Goal: Navigation & Orientation: Find specific page/section

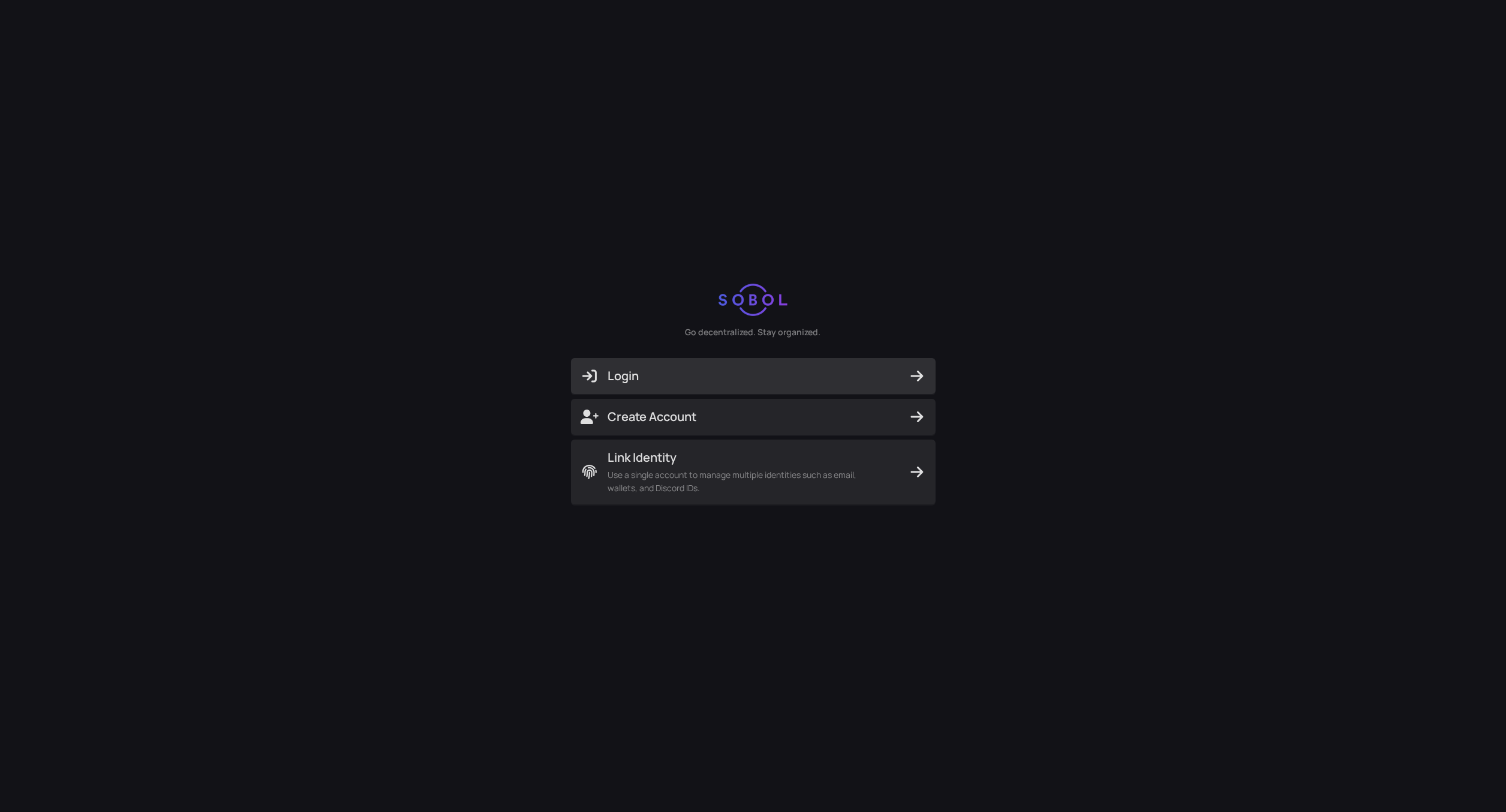
click at [761, 369] on span "Login" at bounding box center [753, 376] width 345 height 17
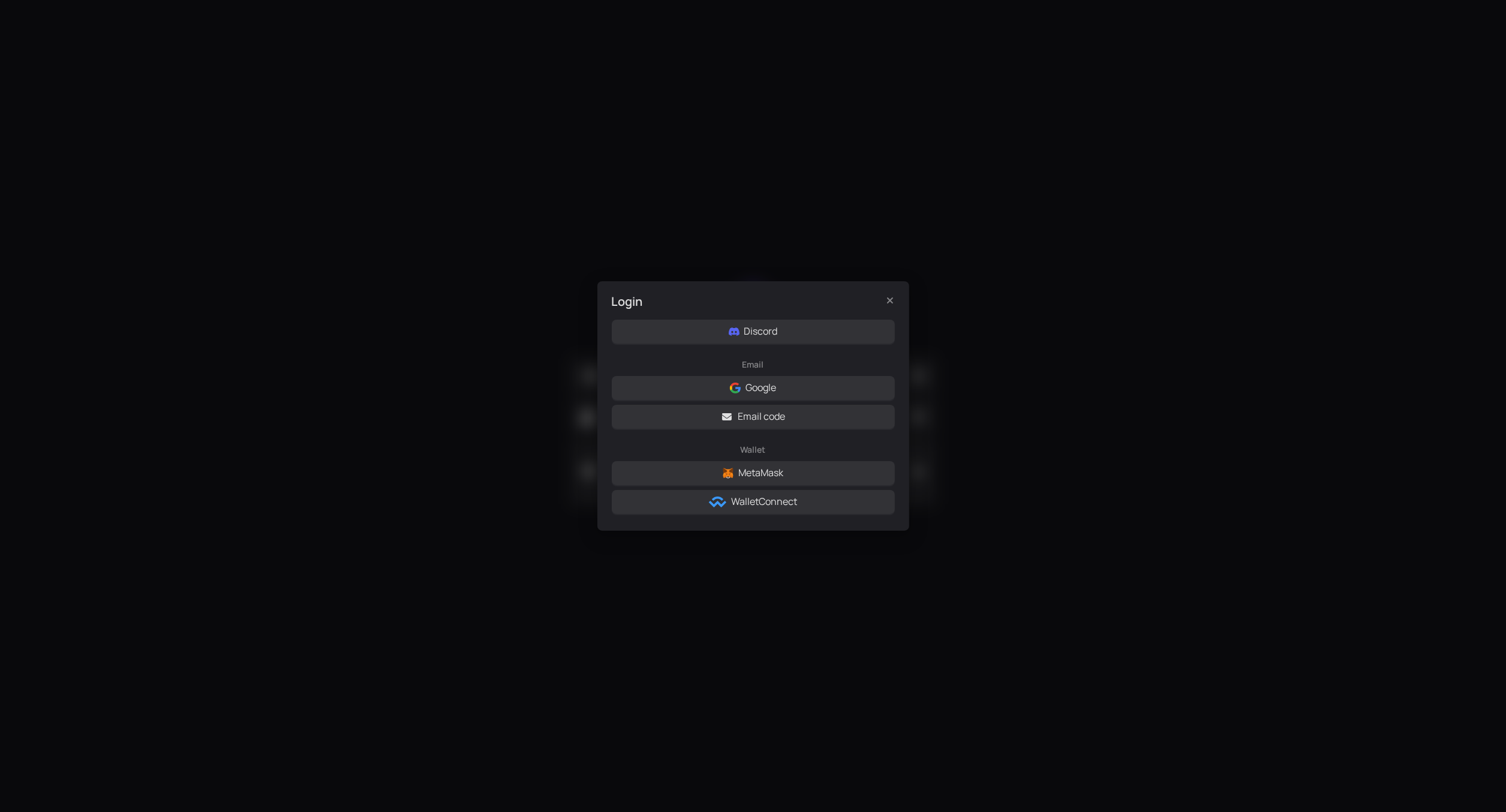
click at [219, 105] on div "Login Discord Email Google Email code Wallet MetaMask WalletConnect" at bounding box center [753, 406] width 1506 height 812
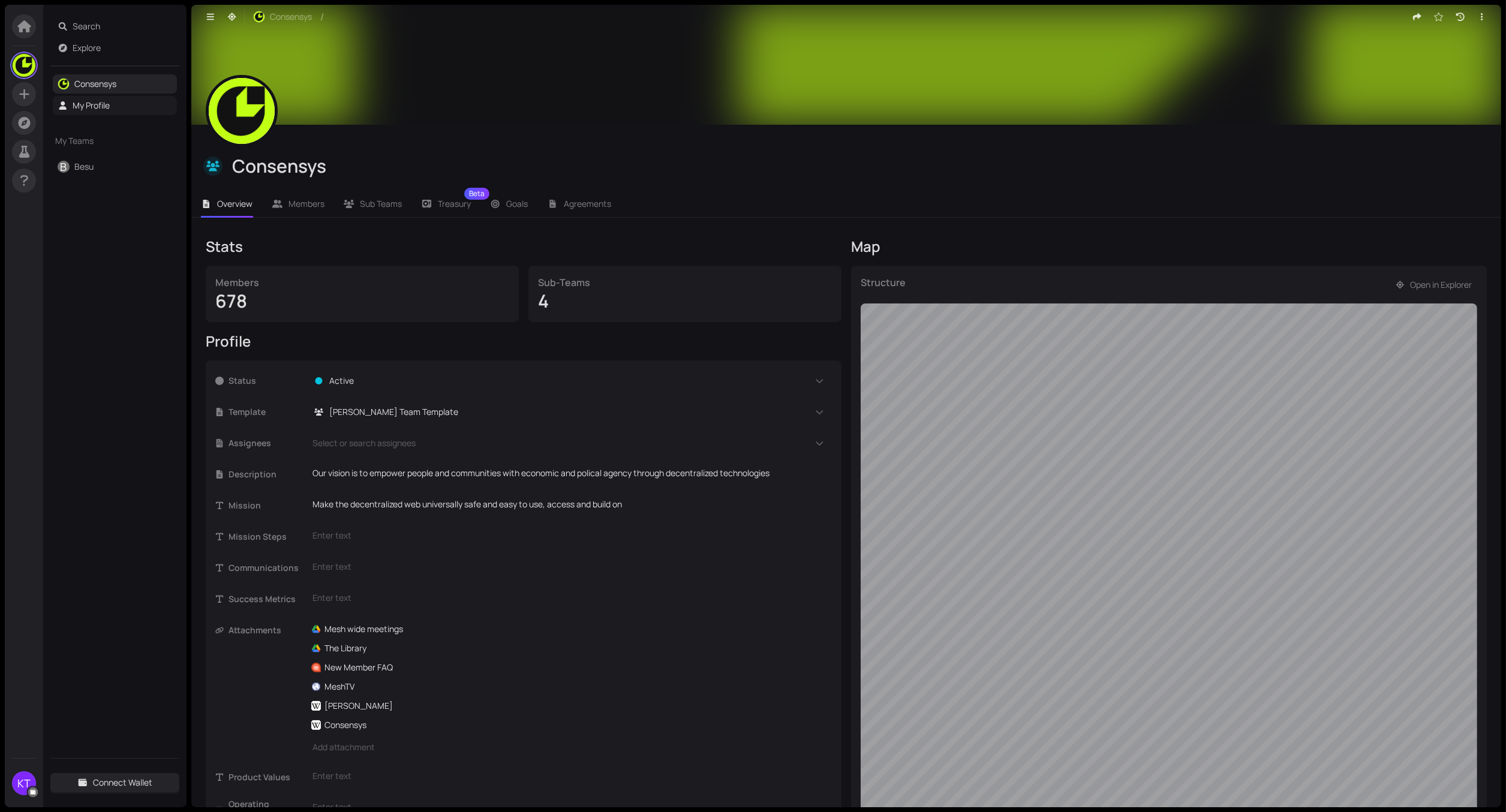
click at [73, 111] on link "My Profile" at bounding box center [91, 105] width 37 height 12
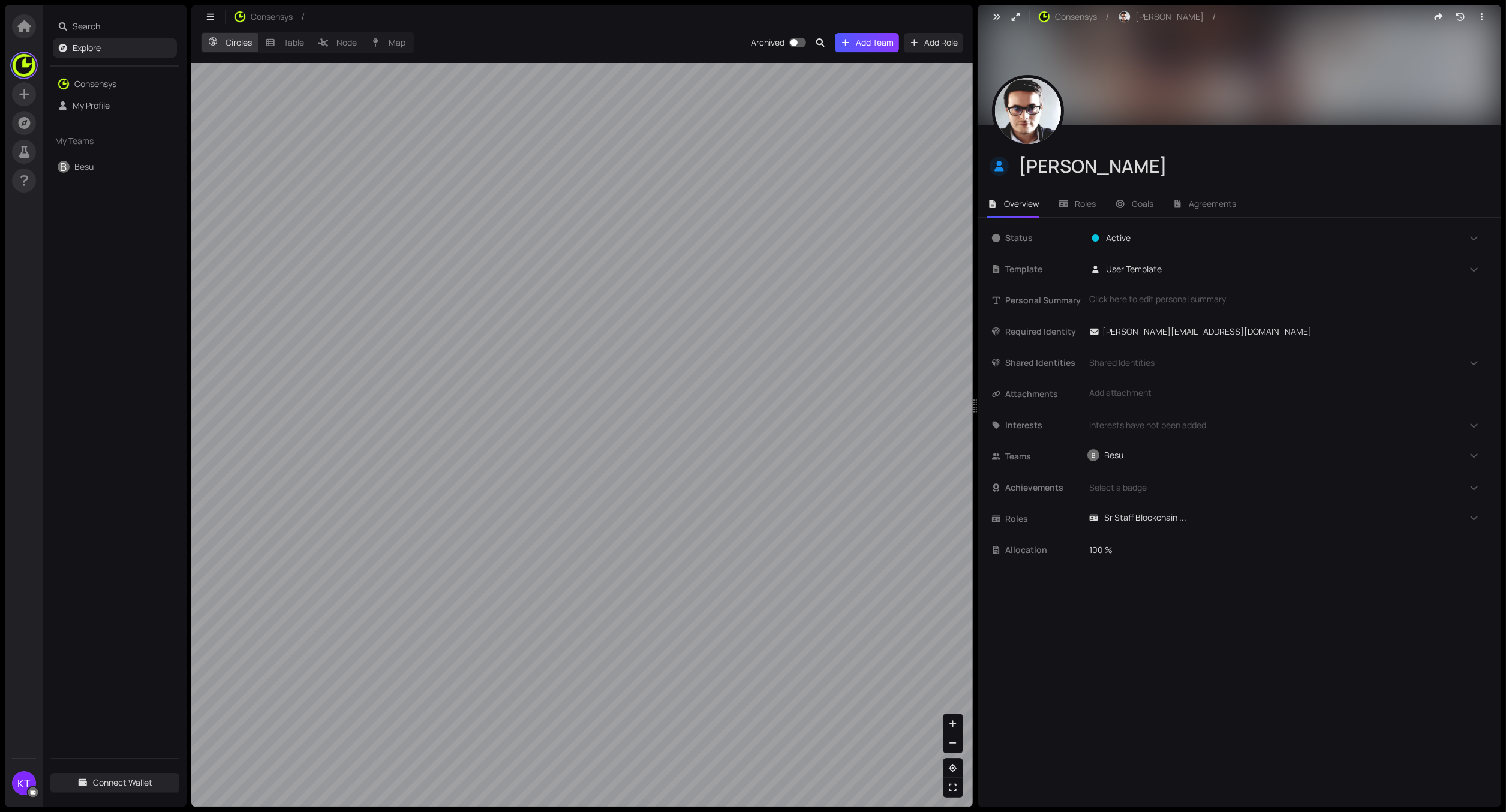
click at [1043, 113] on img at bounding box center [1028, 111] width 66 height 66
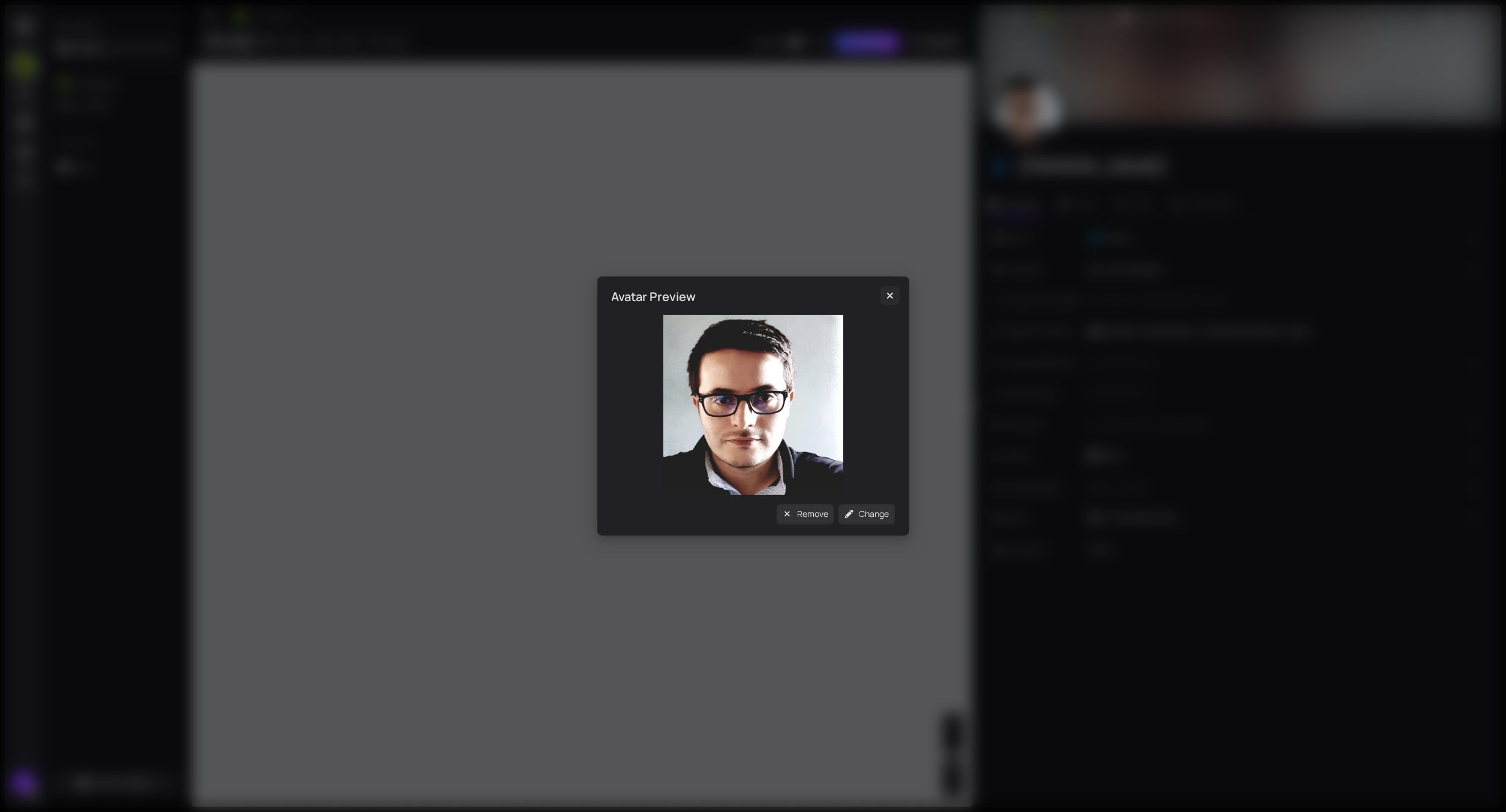
click at [885, 299] on icon "Close" at bounding box center [890, 296] width 12 height 10
